Goal: Transaction & Acquisition: Purchase product/service

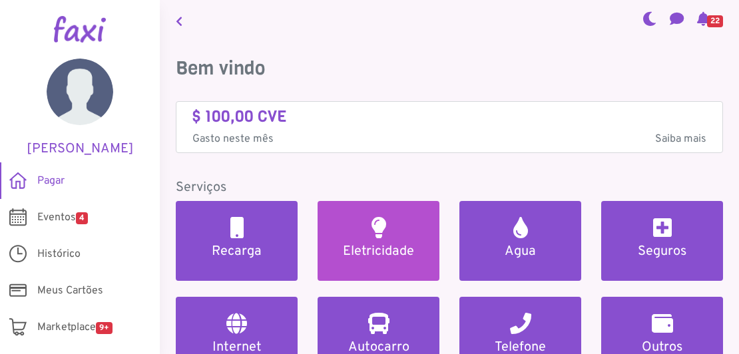
click at [370, 258] on h5 "Eletricidade" at bounding box center [379, 252] width 90 height 16
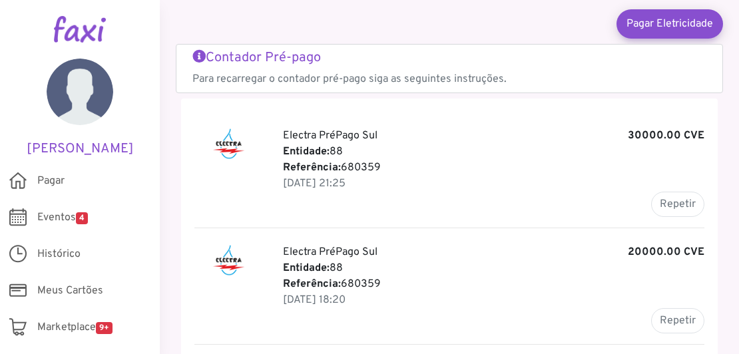
scroll to position [75, 0]
click at [683, 202] on button "Repetir" at bounding box center [677, 204] width 53 height 25
type input "******"
type input "********"
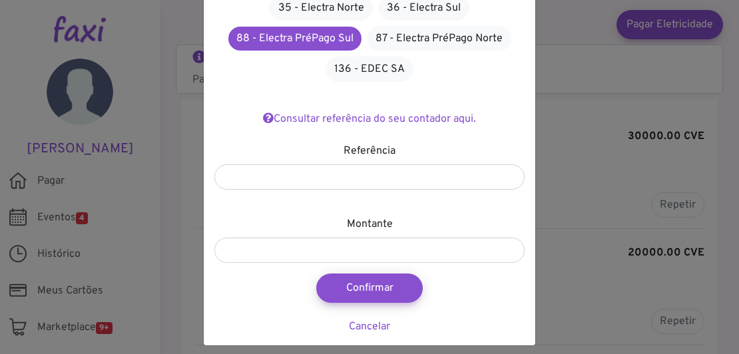
scroll to position [129, 0]
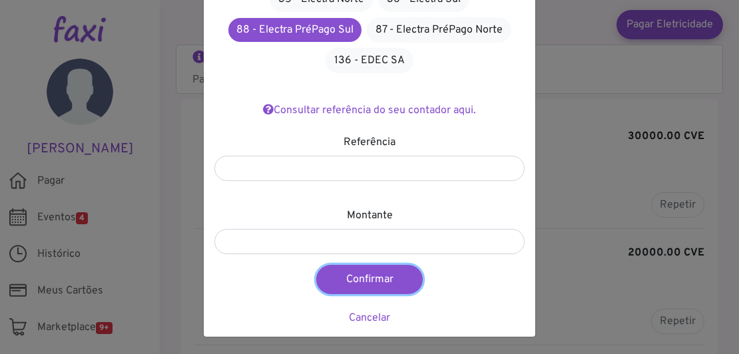
click at [390, 281] on button "Confirmar" at bounding box center [369, 279] width 107 height 29
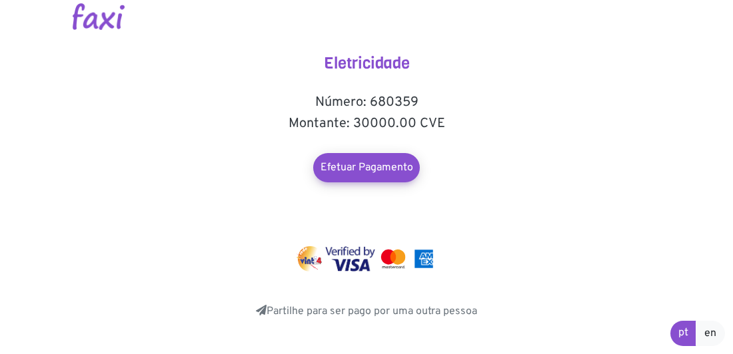
scroll to position [17, 0]
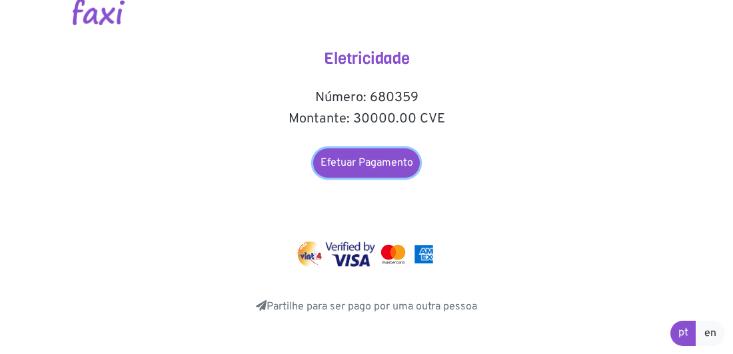
click at [378, 165] on link "Efetuar Pagamento" at bounding box center [366, 163] width 107 height 29
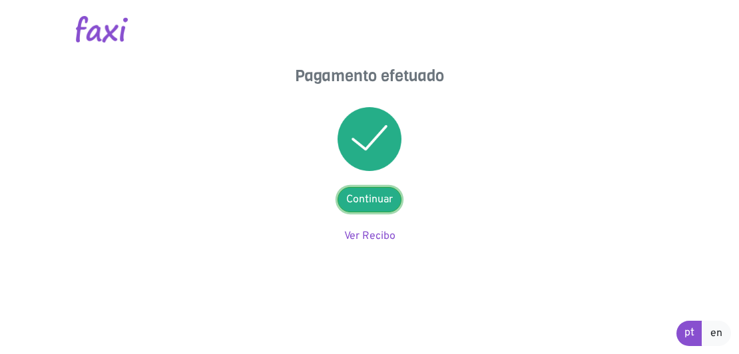
click at [374, 201] on link "Continuar" at bounding box center [370, 199] width 64 height 25
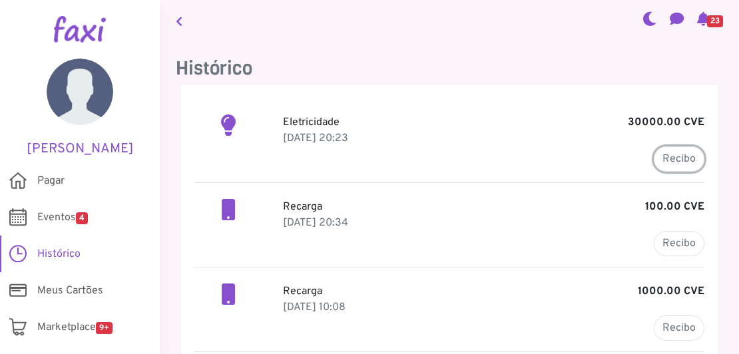
click at [673, 158] on link "Recibo" at bounding box center [679, 159] width 51 height 25
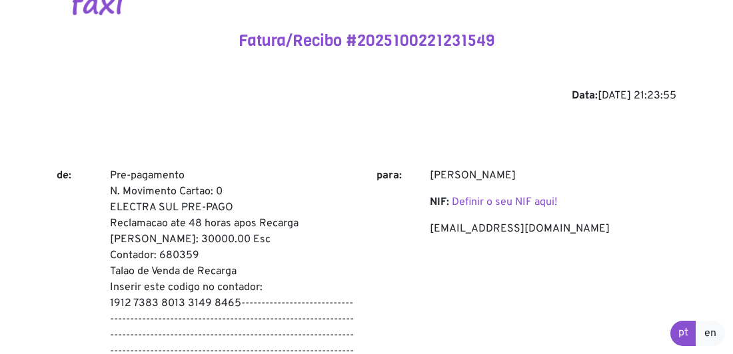
scroll to position [35, 0]
